Goal: Transaction & Acquisition: Book appointment/travel/reservation

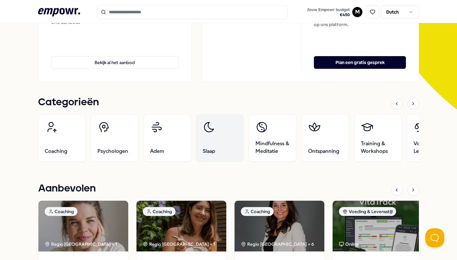
scroll to position [144, 0]
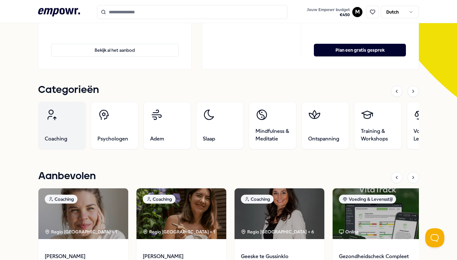
click at [56, 132] on link "Coaching" at bounding box center [62, 126] width 48 height 48
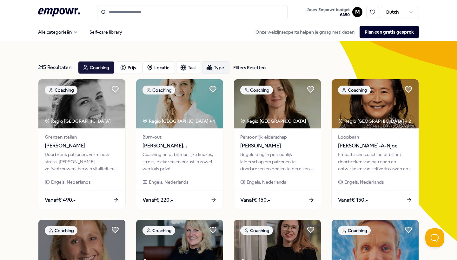
click at [217, 70] on div "Type" at bounding box center [215, 67] width 27 height 13
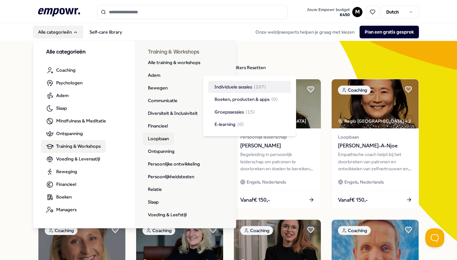
click at [164, 140] on link "Loopbaan" at bounding box center [158, 139] width 31 height 13
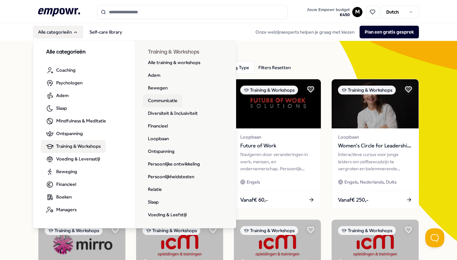
click at [170, 101] on link "Communicatie" at bounding box center [163, 101] width 40 height 13
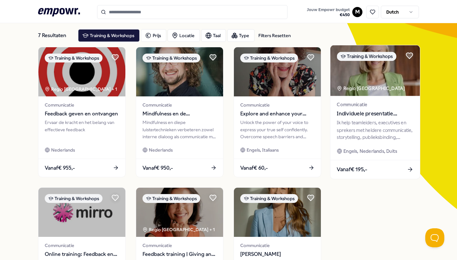
scroll to position [30, 0]
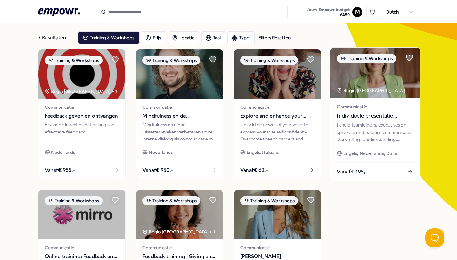
click at [366, 129] on div "Ik help teamleiders, executives en sprekers met heldere communicatie, storytell…" at bounding box center [374, 132] width 76 height 22
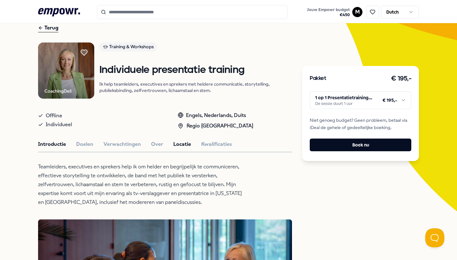
click at [187, 148] on button "Locatie" at bounding box center [182, 144] width 18 height 8
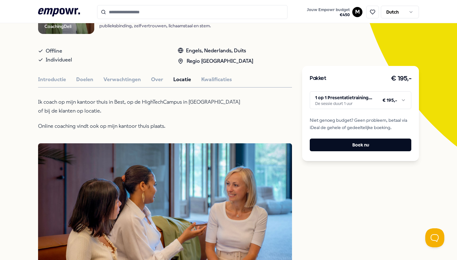
scroll to position [94, 0]
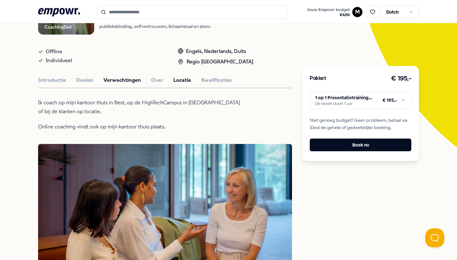
click at [126, 84] on button "Verwachtingen" at bounding box center [121, 80] width 37 height 8
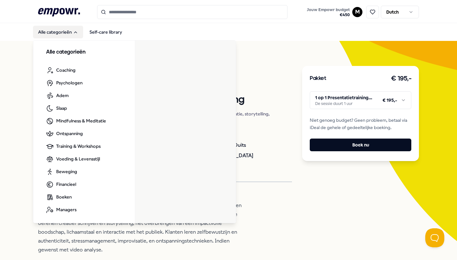
scroll to position [1, 0]
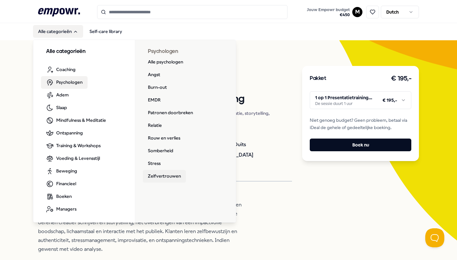
click at [164, 175] on link "Zelfvertrouwen" at bounding box center [164, 176] width 43 height 13
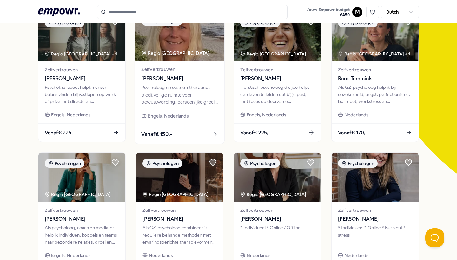
scroll to position [35, 0]
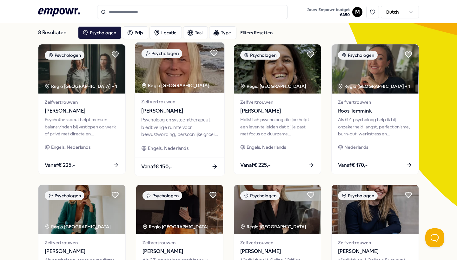
click at [168, 121] on div "Psycholoog en systeemtherapeut biedt veilige ruimte voor bewustwording, persoon…" at bounding box center [179, 127] width 76 height 22
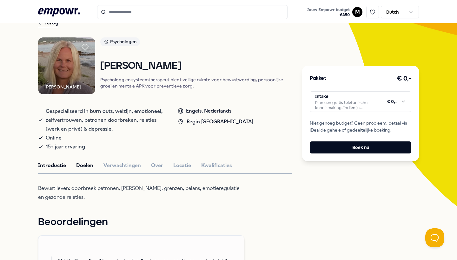
click at [88, 170] on button "Doelen" at bounding box center [84, 165] width 17 height 8
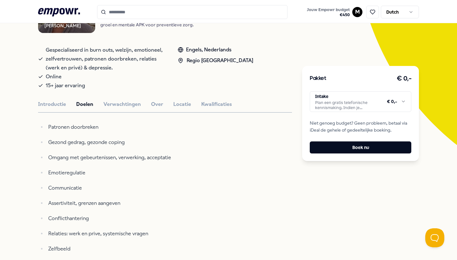
scroll to position [96, 0]
click at [105, 109] on button "Verwachtingen" at bounding box center [121, 105] width 37 height 8
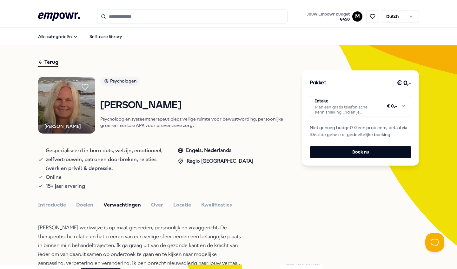
scroll to position [0, 0]
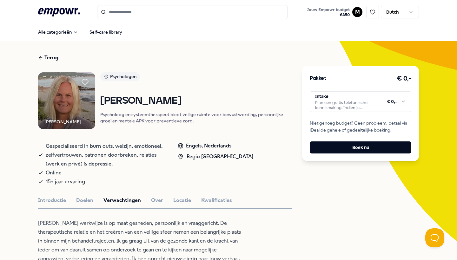
click at [64, 8] on icon ".empowr-logo_svg__cls-1{fill:#03032f}" at bounding box center [59, 12] width 42 height 12
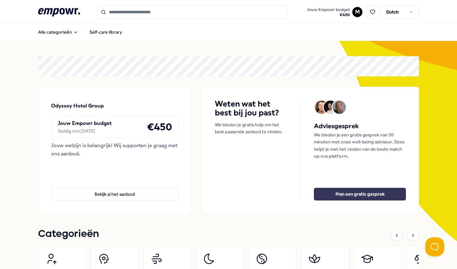
click at [348, 196] on button "Plan een gratis gesprek" at bounding box center [360, 194] width 92 height 13
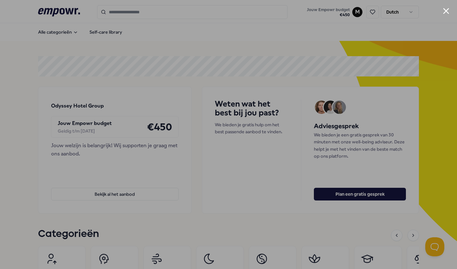
click at [27, 108] on div at bounding box center [228, 134] width 457 height 269
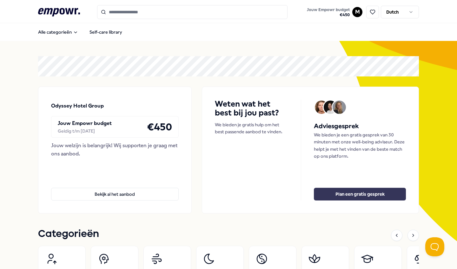
click at [357, 194] on button "Plan een gratis gesprek" at bounding box center [360, 194] width 92 height 13
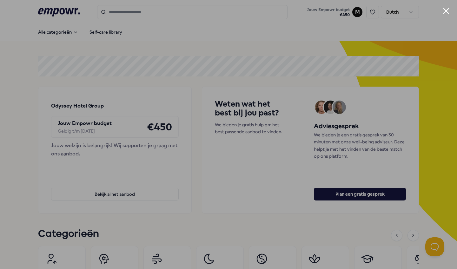
click at [11, 91] on div at bounding box center [228, 134] width 457 height 269
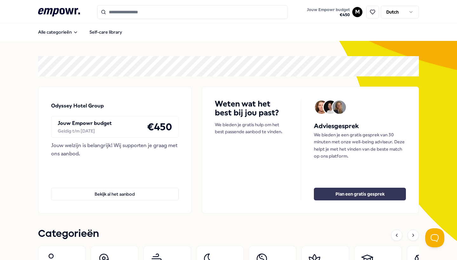
click at [357, 195] on button "Plan een gratis gesprek" at bounding box center [360, 194] width 92 height 13
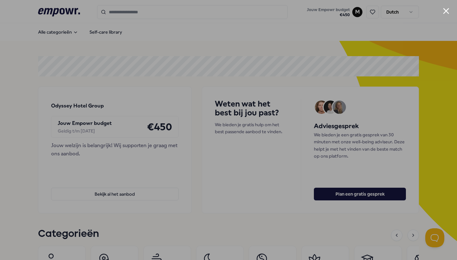
click at [395, 30] on div at bounding box center [228, 130] width 457 height 260
